Goal: Information Seeking & Learning: Check status

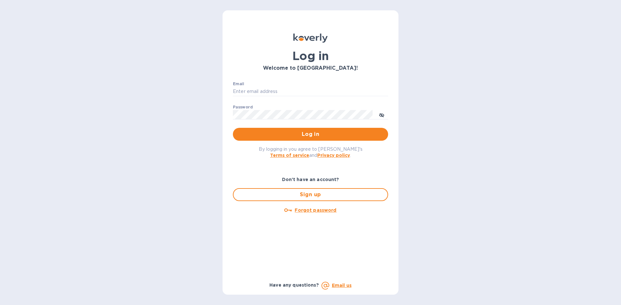
click at [274, 82] on div "Email ​" at bounding box center [310, 93] width 155 height 23
click at [274, 90] on input "Email" at bounding box center [310, 92] width 155 height 10
type input "davidg@grainbrainusa.com"
click at [233, 128] on button "Log in" at bounding box center [310, 134] width 155 height 13
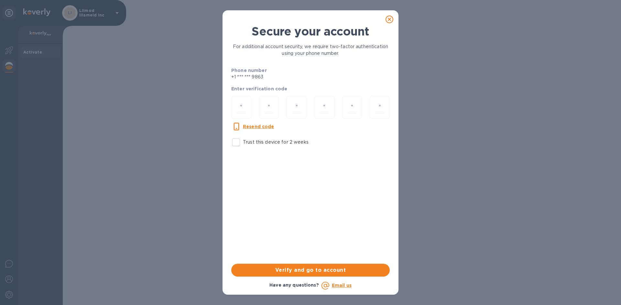
click at [239, 144] on input "Trust this device for 2 weeks" at bounding box center [236, 143] width 14 height 14
checkbox input "true"
click at [241, 106] on input "number" at bounding box center [241, 107] width 9 height 12
paste input "7"
type input "7"
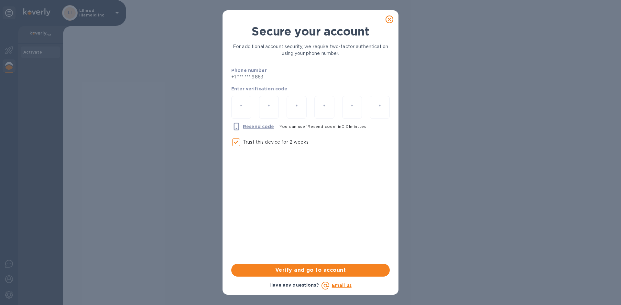
type input "0"
type input "4"
type input "5"
type input "2"
type input "9"
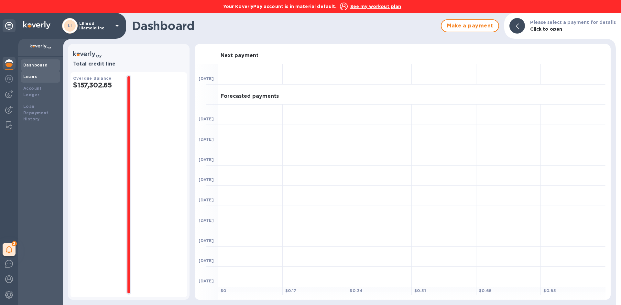
click at [30, 77] on b "Loans" at bounding box center [30, 76] width 14 height 5
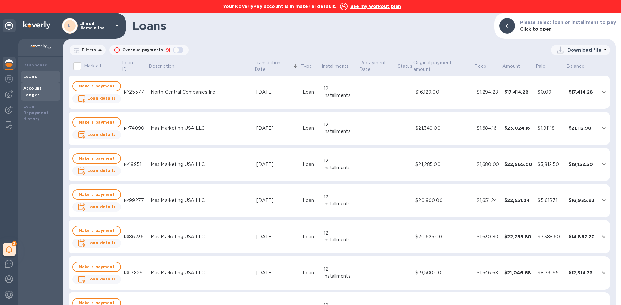
click at [33, 88] on b "Account Ledger" at bounding box center [32, 91] width 18 height 11
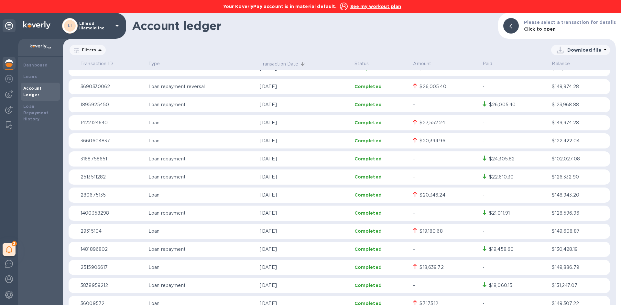
scroll to position [4525, 0]
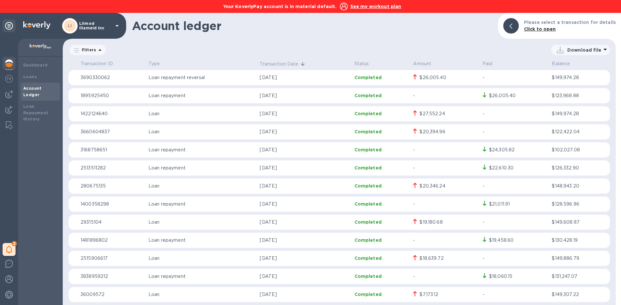
click at [454, 222] on div "$19,180.68" at bounding box center [445, 222] width 64 height 7
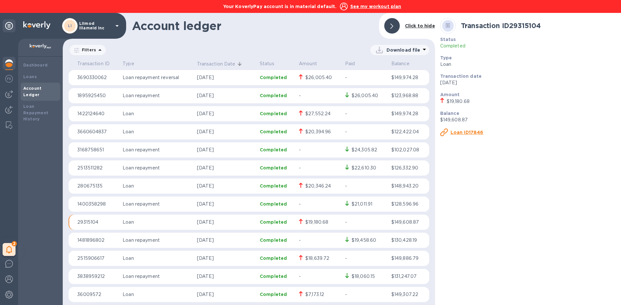
click at [469, 131] on u "Loan ID17846" at bounding box center [466, 132] width 33 height 5
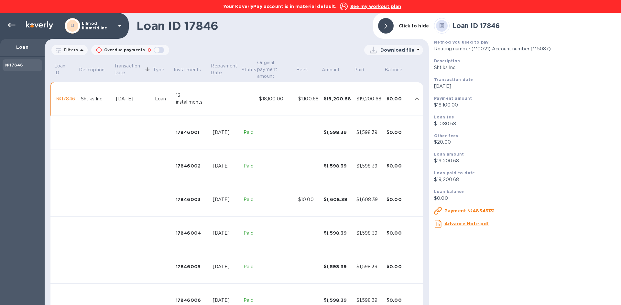
click at [469, 212] on u "Payment №48343131" at bounding box center [469, 210] width 50 height 5
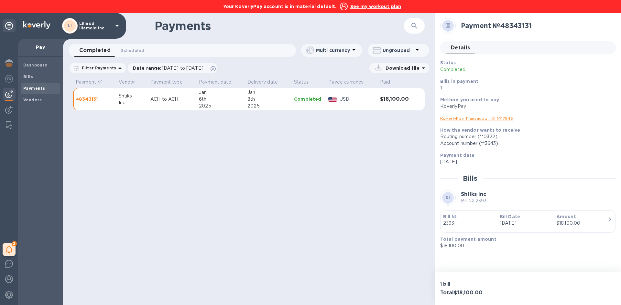
drag, startPoint x: 454, startPoint y: 183, endPoint x: 563, endPoint y: 151, distance: 113.9
click at [563, 151] on div "Payment date Jan 6 2025" at bounding box center [525, 159] width 176 height 18
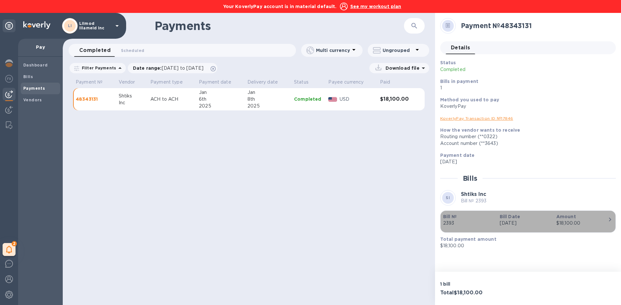
click at [608, 219] on icon "button" at bounding box center [610, 220] width 8 height 8
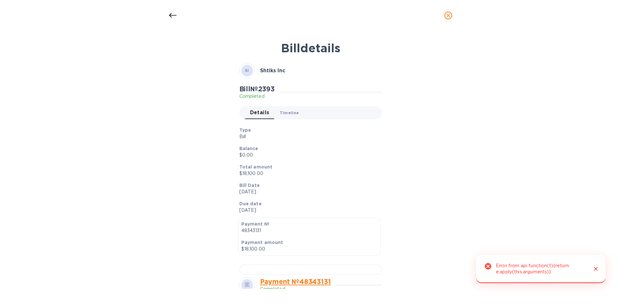
click at [295, 113] on span "Timeline 0" at bounding box center [289, 113] width 19 height 7
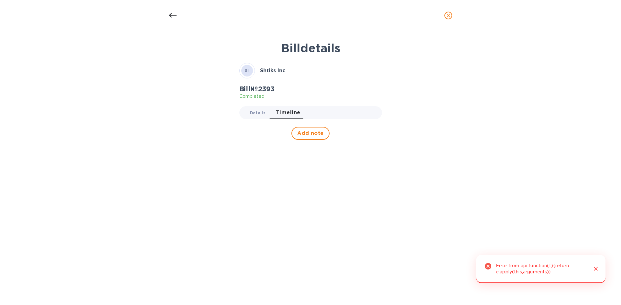
click at [262, 115] on span "Details 0" at bounding box center [258, 113] width 16 height 7
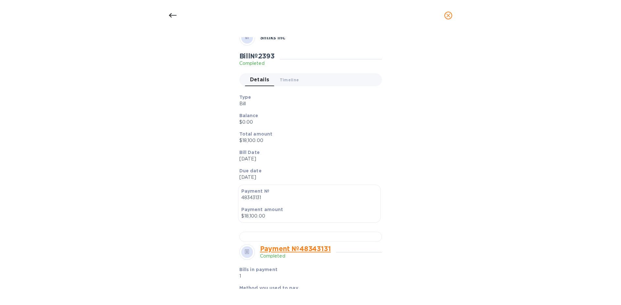
scroll to position [32, 0]
click at [172, 15] on icon at bounding box center [173, 15] width 8 height 5
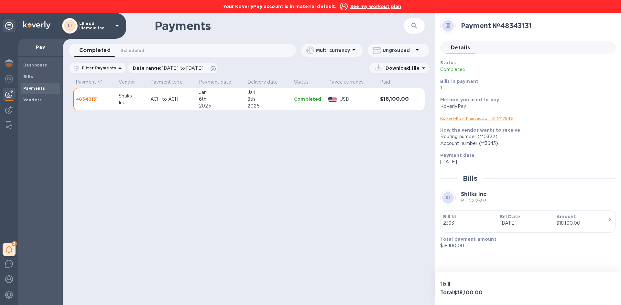
scroll to position [36, 0]
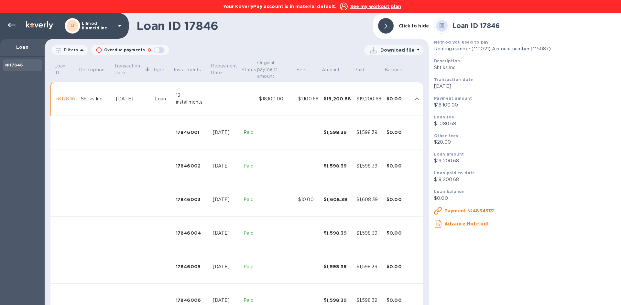
click at [386, 25] on icon at bounding box center [385, 26] width 3 height 5
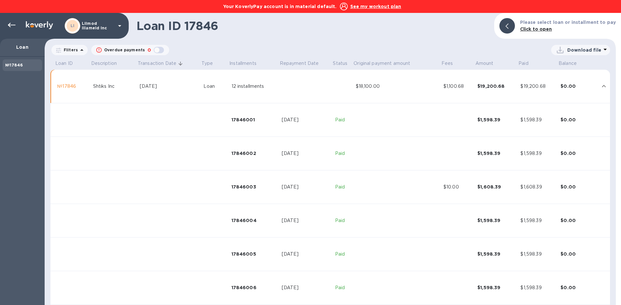
click at [71, 50] on p "Filters" at bounding box center [69, 49] width 17 height 5
click at [12, 23] on icon at bounding box center [12, 25] width 8 height 8
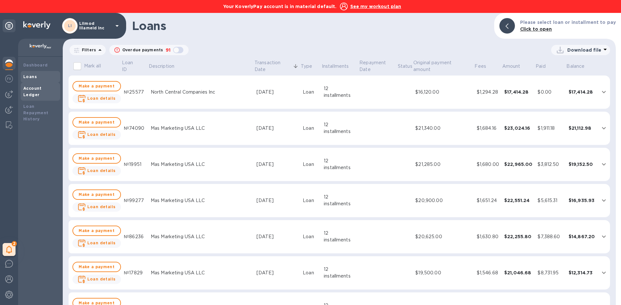
click at [32, 90] on b "Account Ledger" at bounding box center [32, 91] width 18 height 11
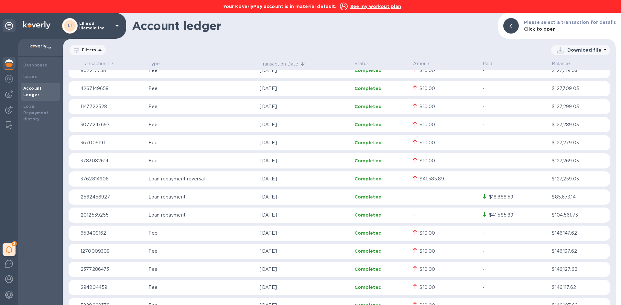
scroll to position [2554, 0]
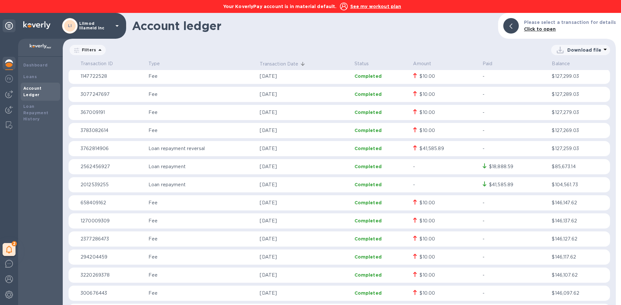
click at [581, 49] on p "Download file" at bounding box center [584, 50] width 34 height 6
click at [571, 66] on li "XLSX file" at bounding box center [581, 66] width 44 height 18
click at [405, 33] on div "Account ledger Please select a transaction for details Click to open" at bounding box center [339, 26] width 553 height 26
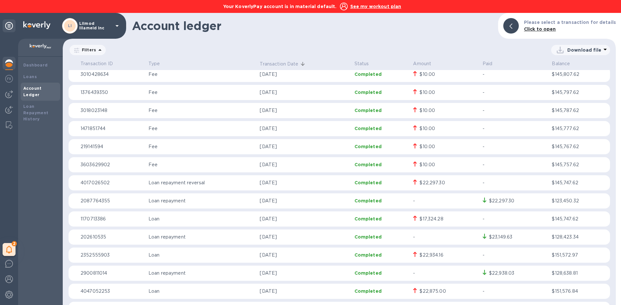
scroll to position [3459, 0]
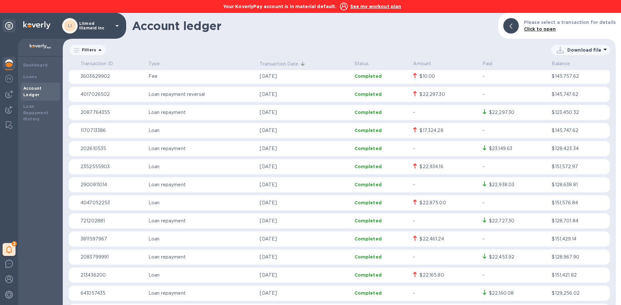
click at [438, 97] on div "$22,297.30" at bounding box center [431, 94] width 25 height 7
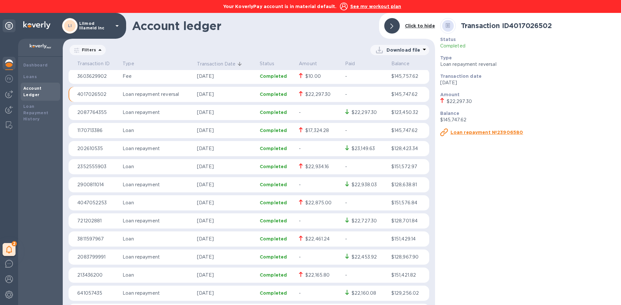
scroll to position [3459, 0]
click at [460, 133] on u "Loan repayment №23906580" at bounding box center [486, 132] width 73 height 5
